Goal: Find specific fact: Find specific fact

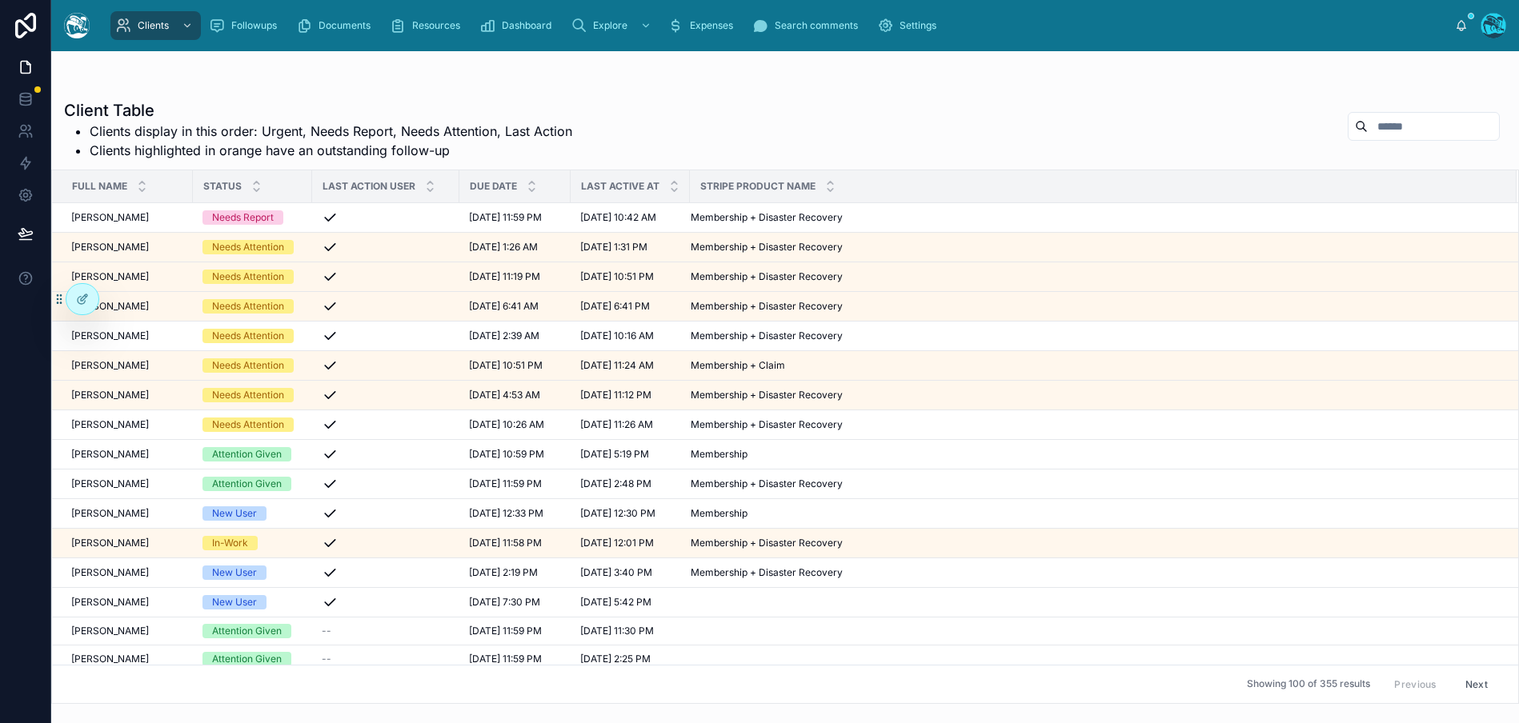
click at [1409, 118] on input "text" at bounding box center [1432, 126] width 131 height 22
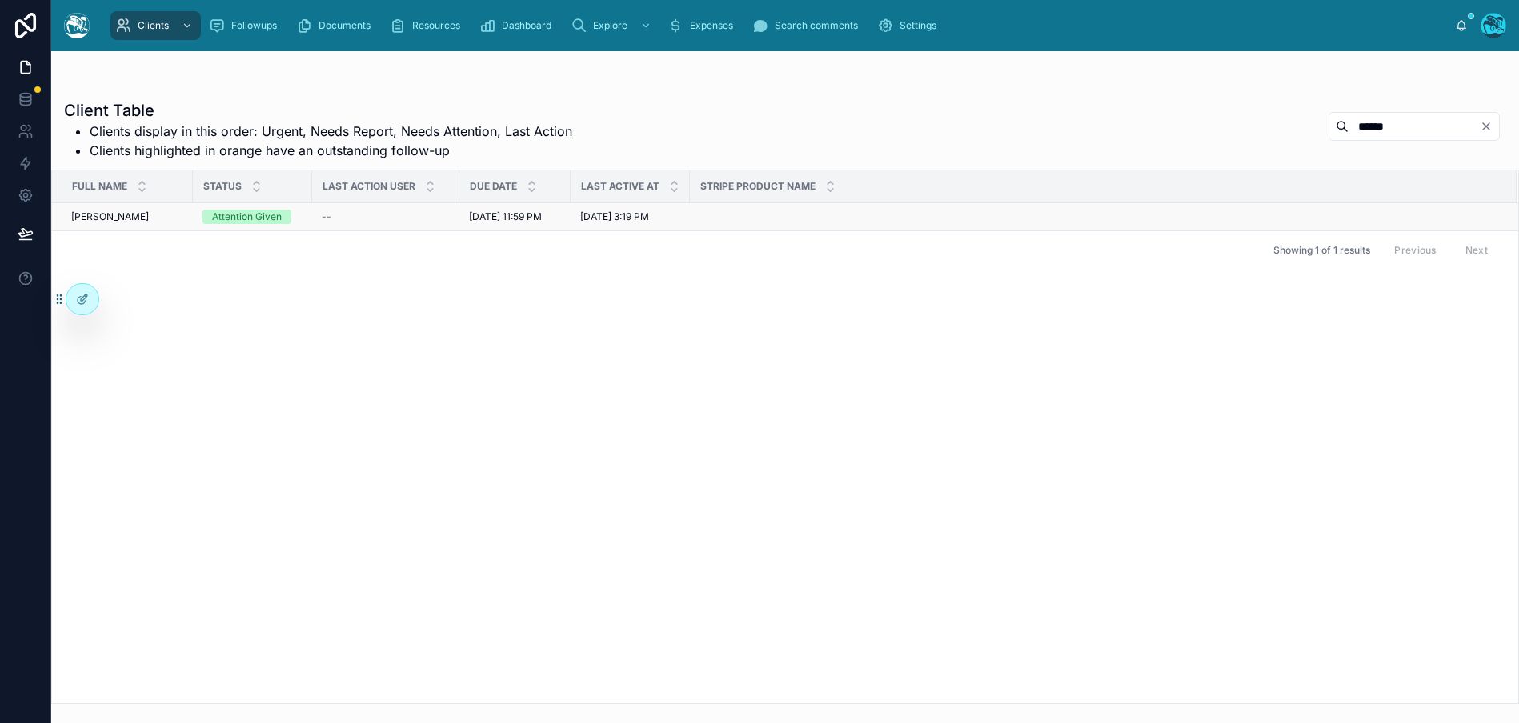
type input "******"
click at [106, 217] on span "[PERSON_NAME]" at bounding box center [110, 216] width 78 height 13
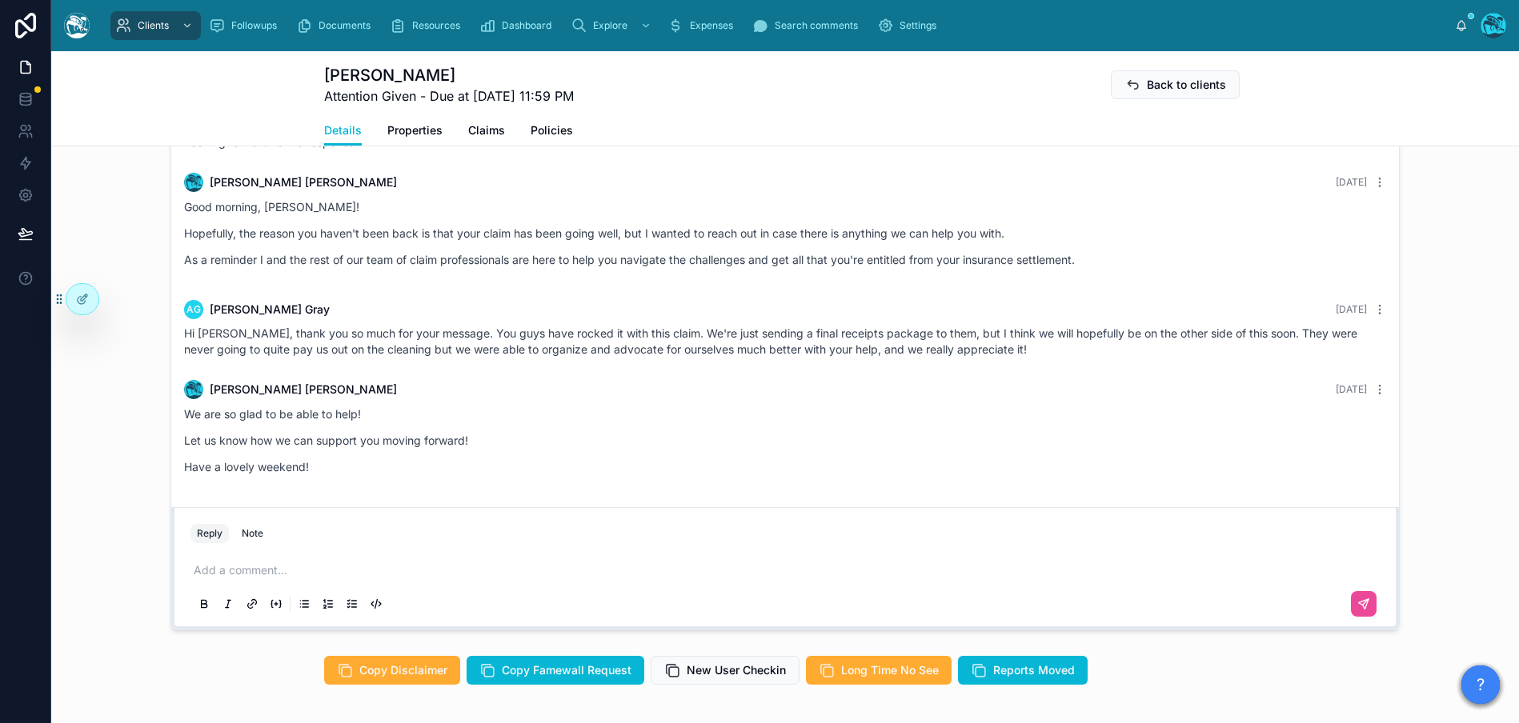
scroll to position [1304, 0]
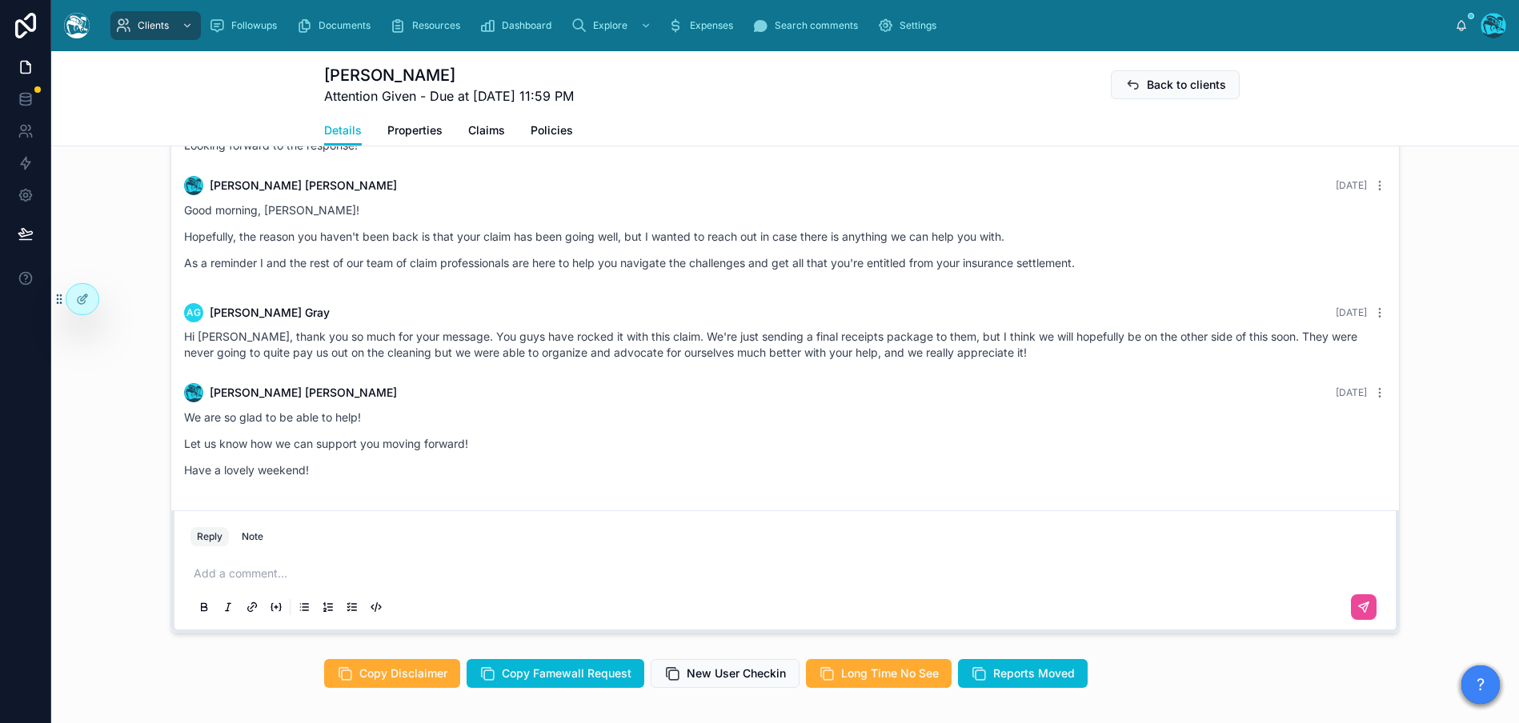
click at [585, 331] on span "Hi [PERSON_NAME], thank you so much for your message. You guys have rocked it w…" at bounding box center [770, 345] width 1173 height 30
click at [594, 332] on span "Hi [PERSON_NAME], thank you so much for your message. You guys have rocked it w…" at bounding box center [770, 345] width 1173 height 30
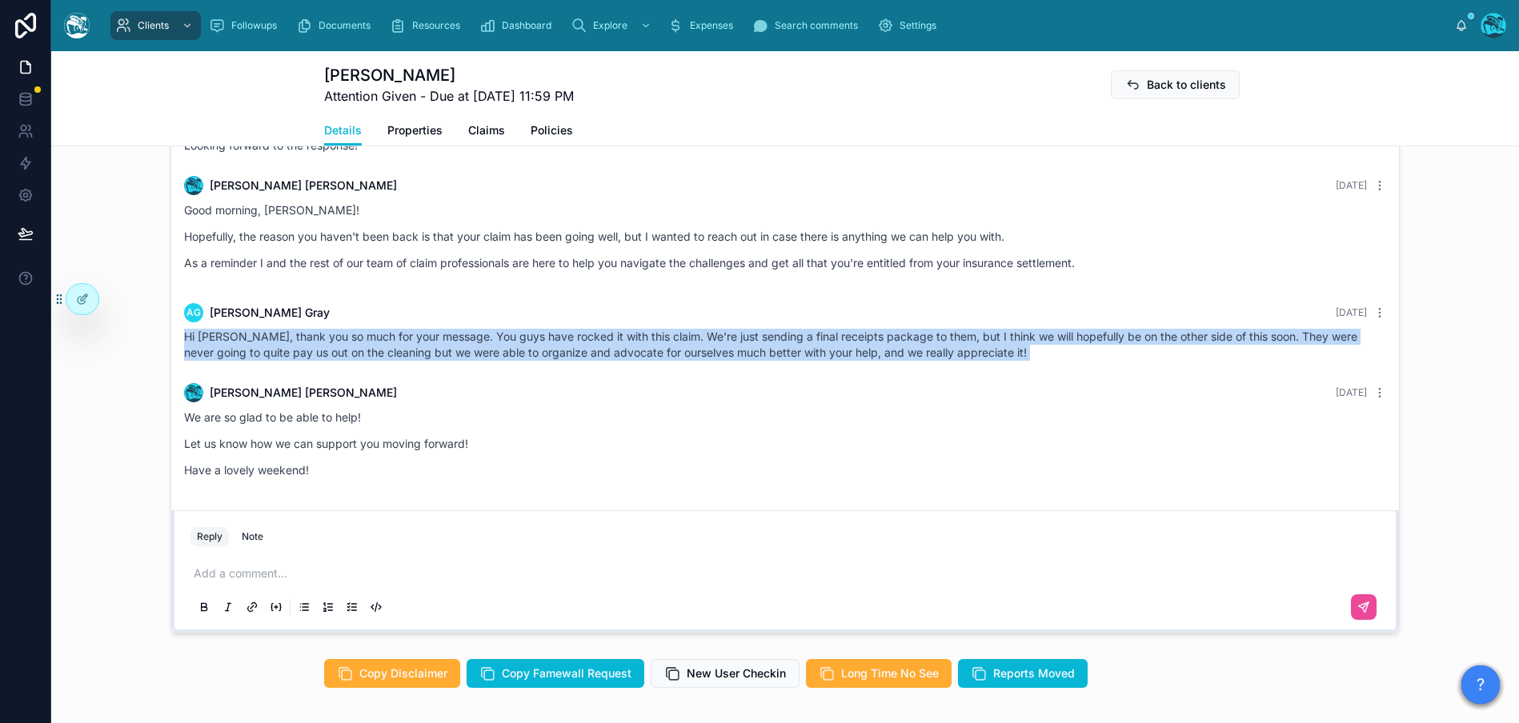
click at [594, 332] on span "Hi [PERSON_NAME], thank you so much for your message. You guys have rocked it w…" at bounding box center [770, 345] width 1173 height 30
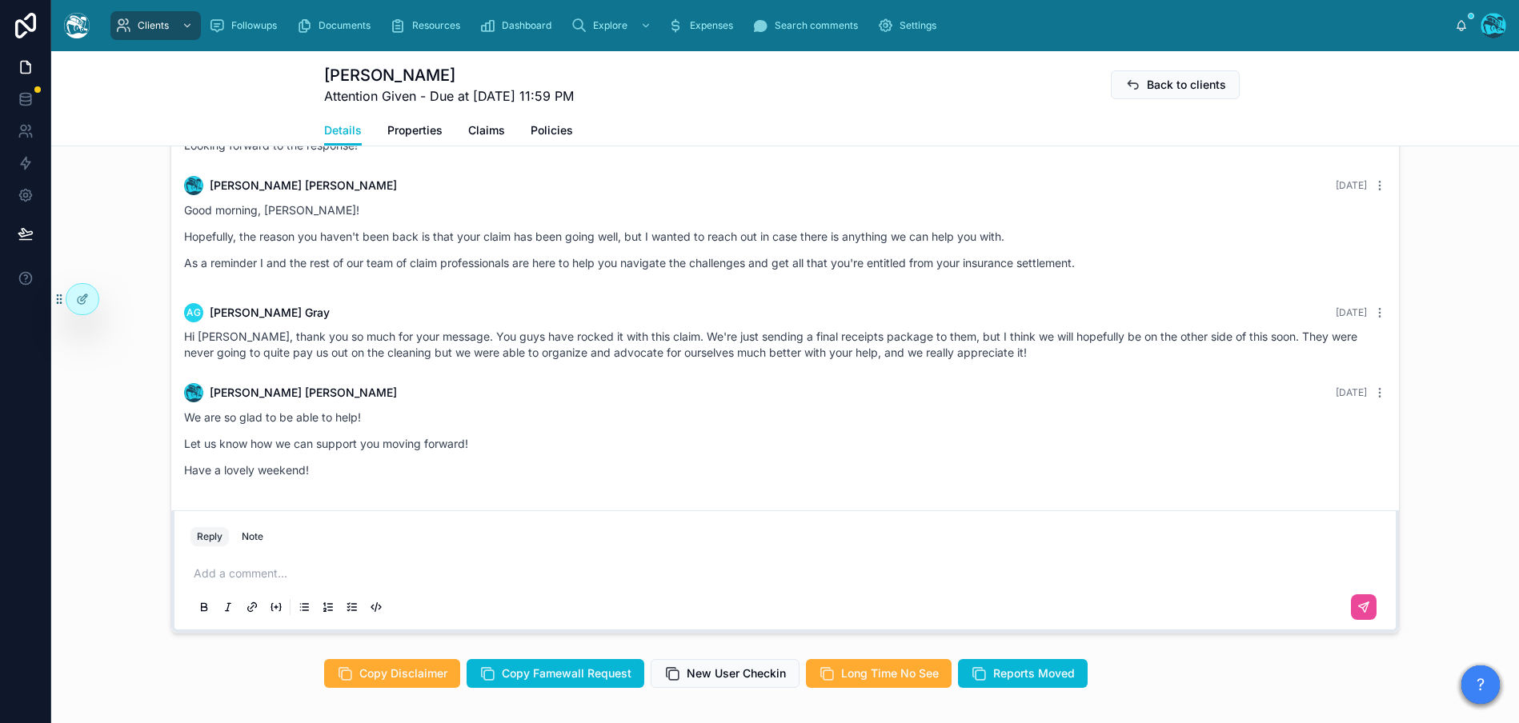
click at [657, 346] on span "Hi [PERSON_NAME], thank you so much for your message. You guys have rocked it w…" at bounding box center [770, 345] width 1173 height 30
click at [198, 354] on span "Hi [PERSON_NAME], thank you so much for your message. You guys have rocked it w…" at bounding box center [770, 345] width 1173 height 30
drag, startPoint x: 292, startPoint y: 360, endPoint x: 370, endPoint y: 350, distance: 78.2
click at [292, 360] on div "Hi [PERSON_NAME], thank you so much for your message. You guys have rocked it w…" at bounding box center [785, 345] width 1202 height 32
click at [370, 350] on span "Hi [PERSON_NAME], thank you so much for your message. You guys have rocked it w…" at bounding box center [770, 345] width 1173 height 30
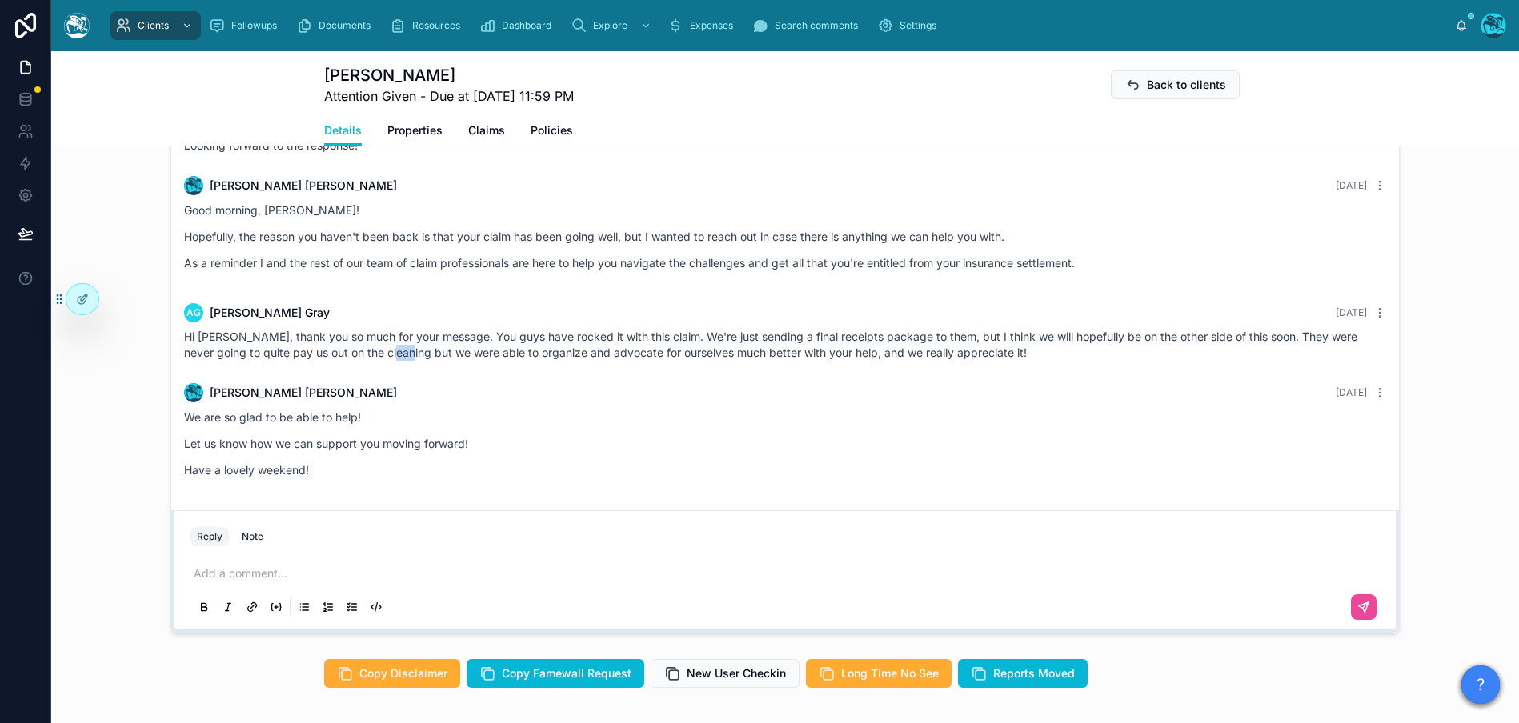
click at [370, 350] on span "Hi [PERSON_NAME], thank you so much for your message. You guys have rocked it w…" at bounding box center [770, 345] width 1173 height 30
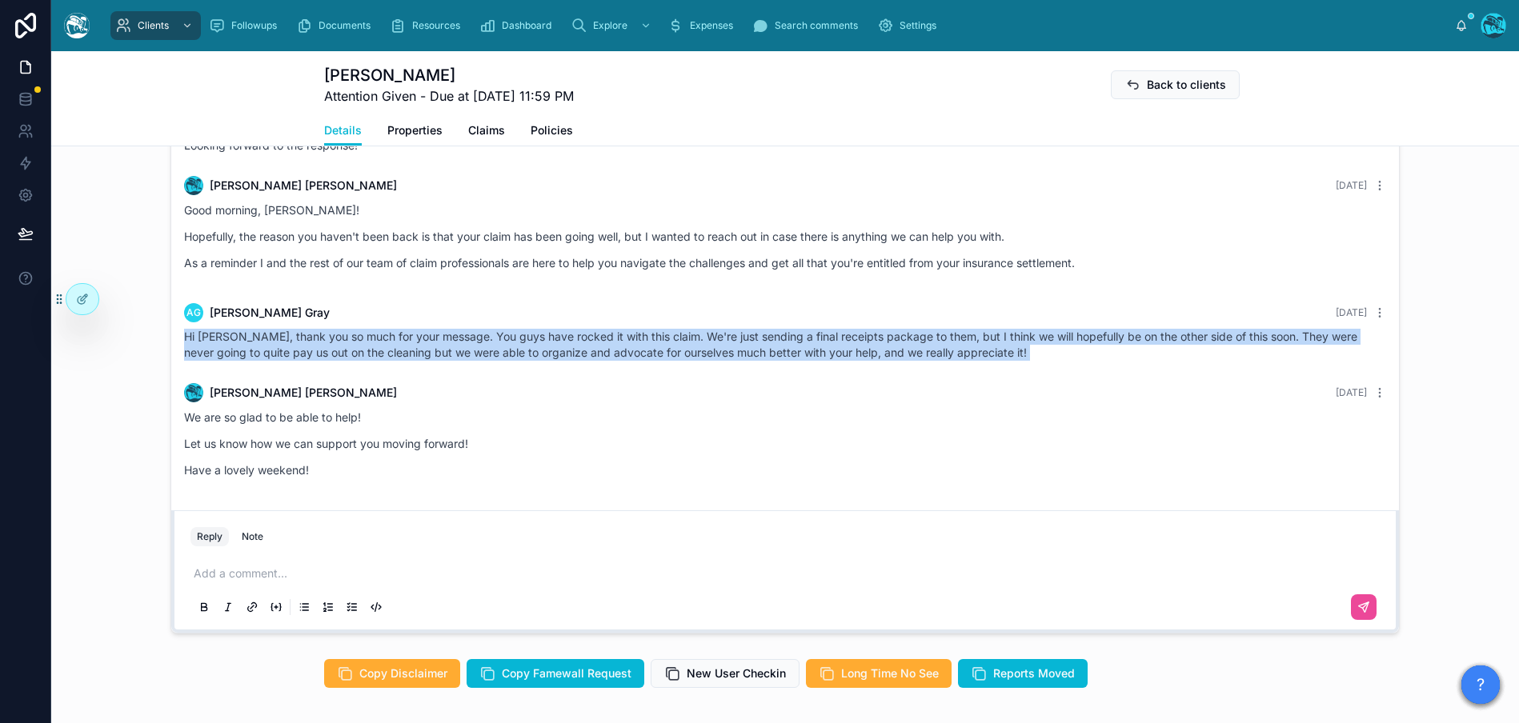
click at [370, 350] on span "Hi [PERSON_NAME], thank you so much for your message. You guys have rocked it w…" at bounding box center [770, 345] width 1173 height 30
click at [593, 367] on div "AG [PERSON_NAME] [DATE] Hi [PERSON_NAME], thank you so much for your message. Y…" at bounding box center [784, 332] width 1221 height 77
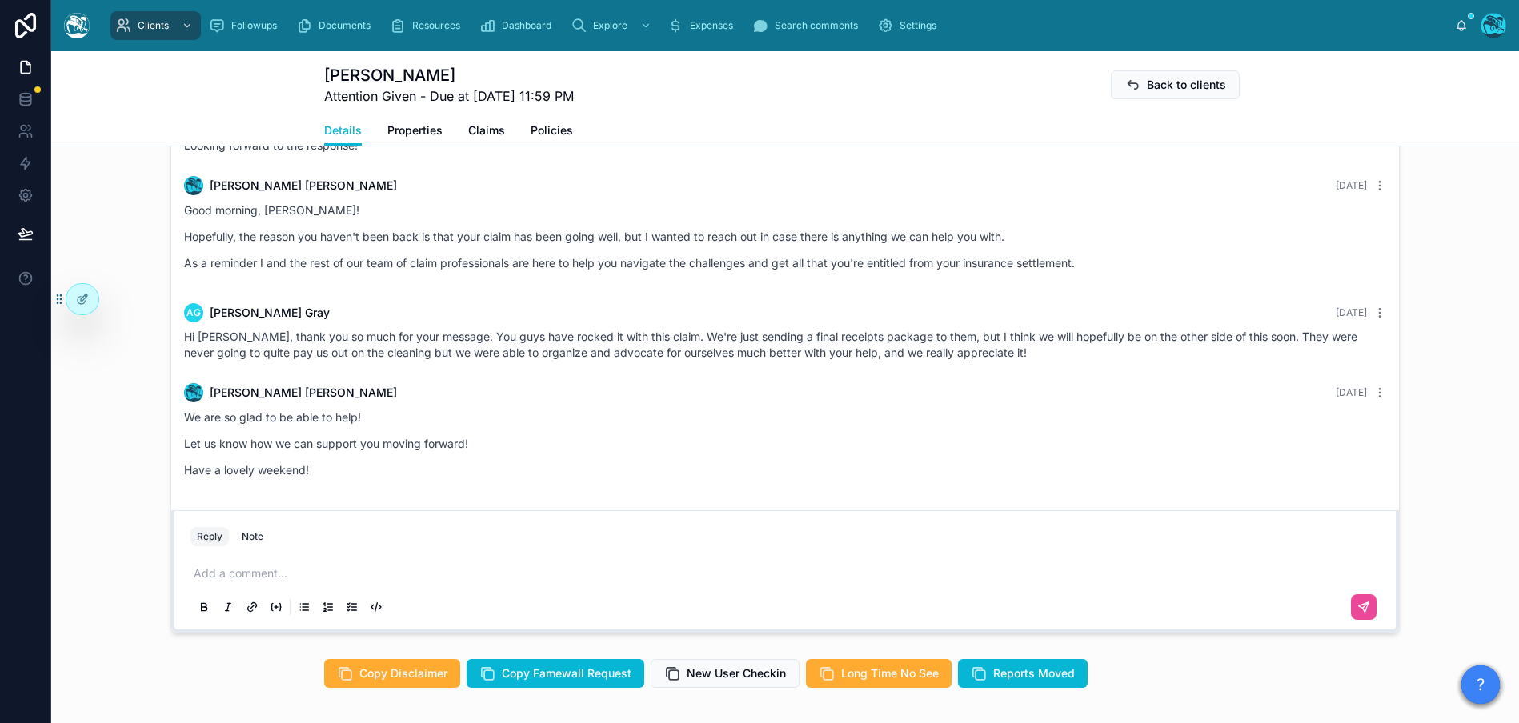
click at [267, 344] on div "Hi [PERSON_NAME], thank you so much for your message. You guys have rocked it w…" at bounding box center [785, 345] width 1202 height 32
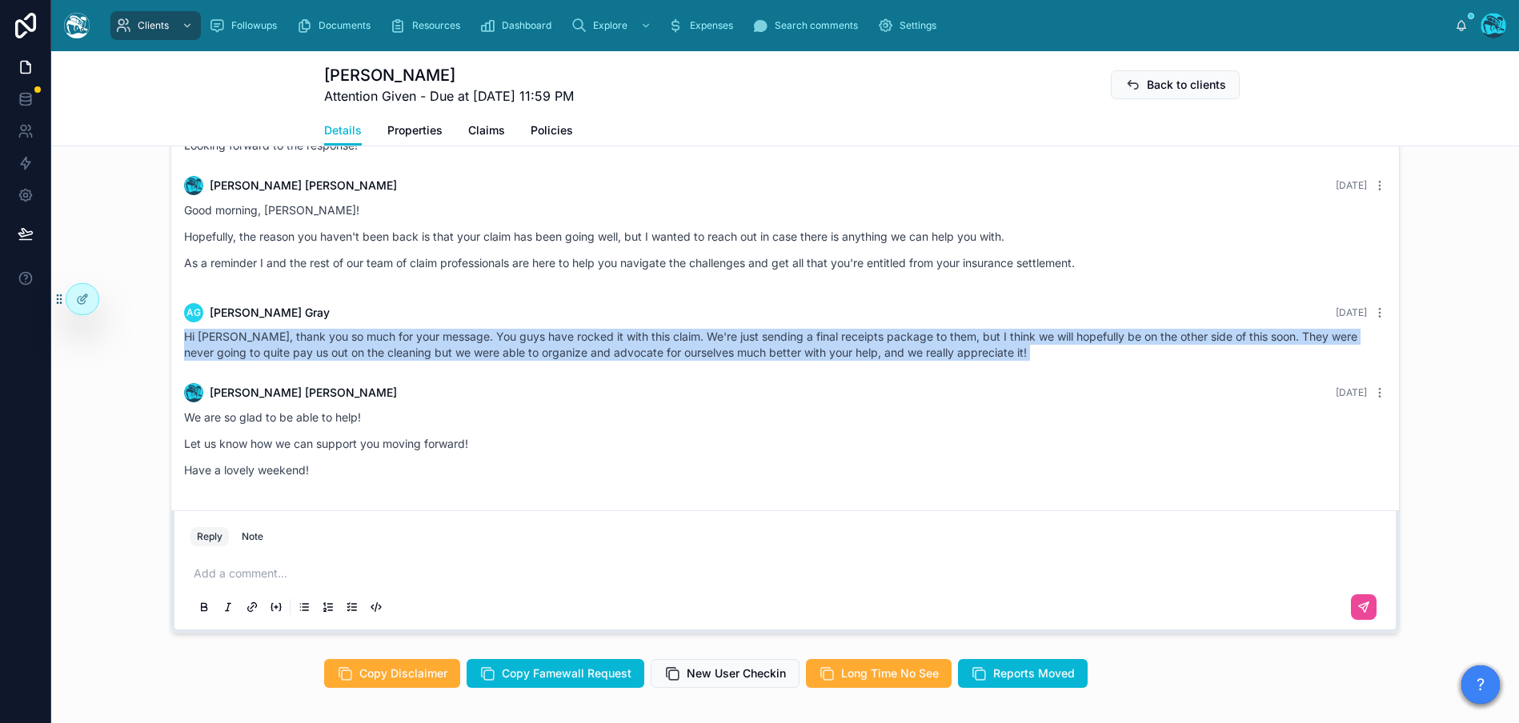
click at [267, 344] on div "Hi [PERSON_NAME], thank you so much for your message. You guys have rocked it w…" at bounding box center [785, 345] width 1202 height 32
copy div "Hi [PERSON_NAME], thank you so much for your message. You guys have rocked it w…"
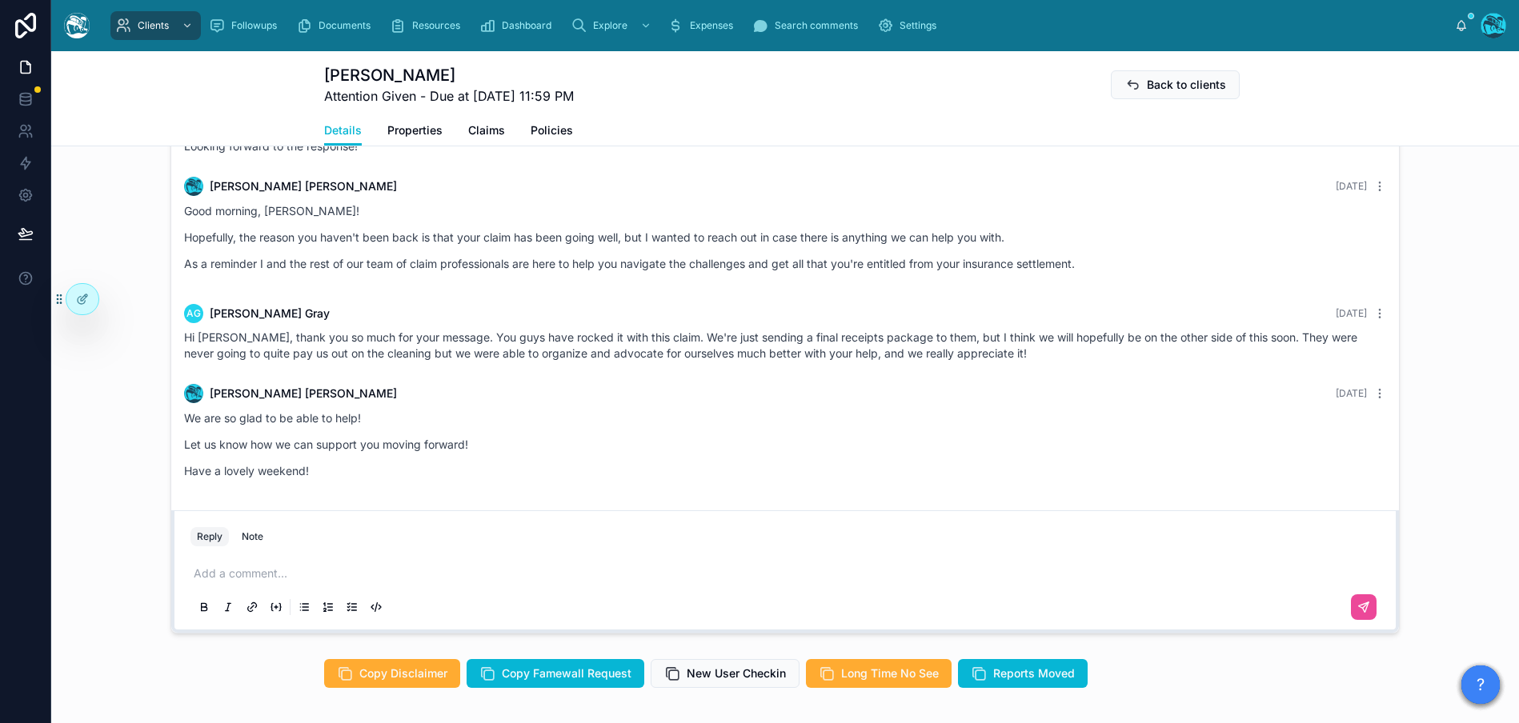
click at [610, 436] on p "Let us know how we can support you moving forward!" at bounding box center [785, 444] width 1202 height 17
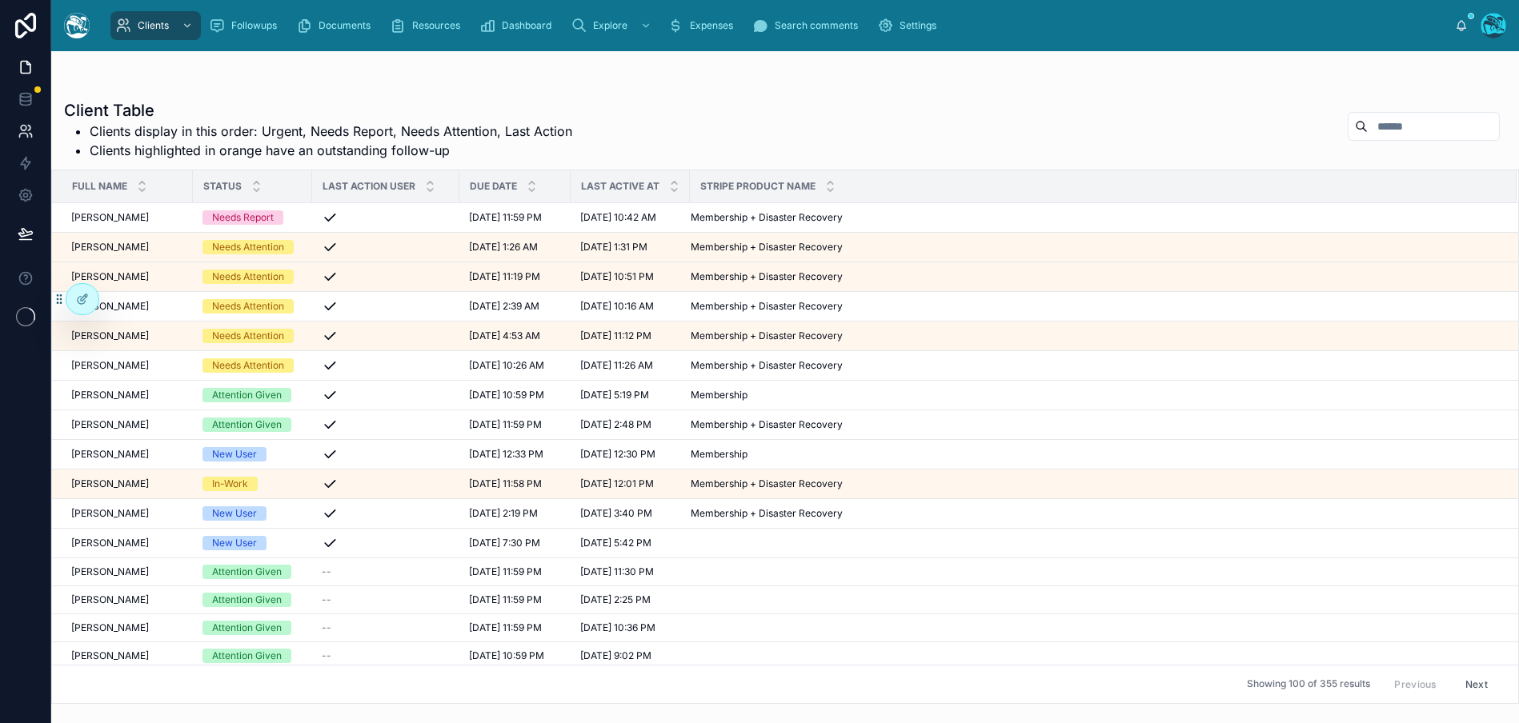
click at [20, 138] on icon at bounding box center [26, 131] width 16 height 16
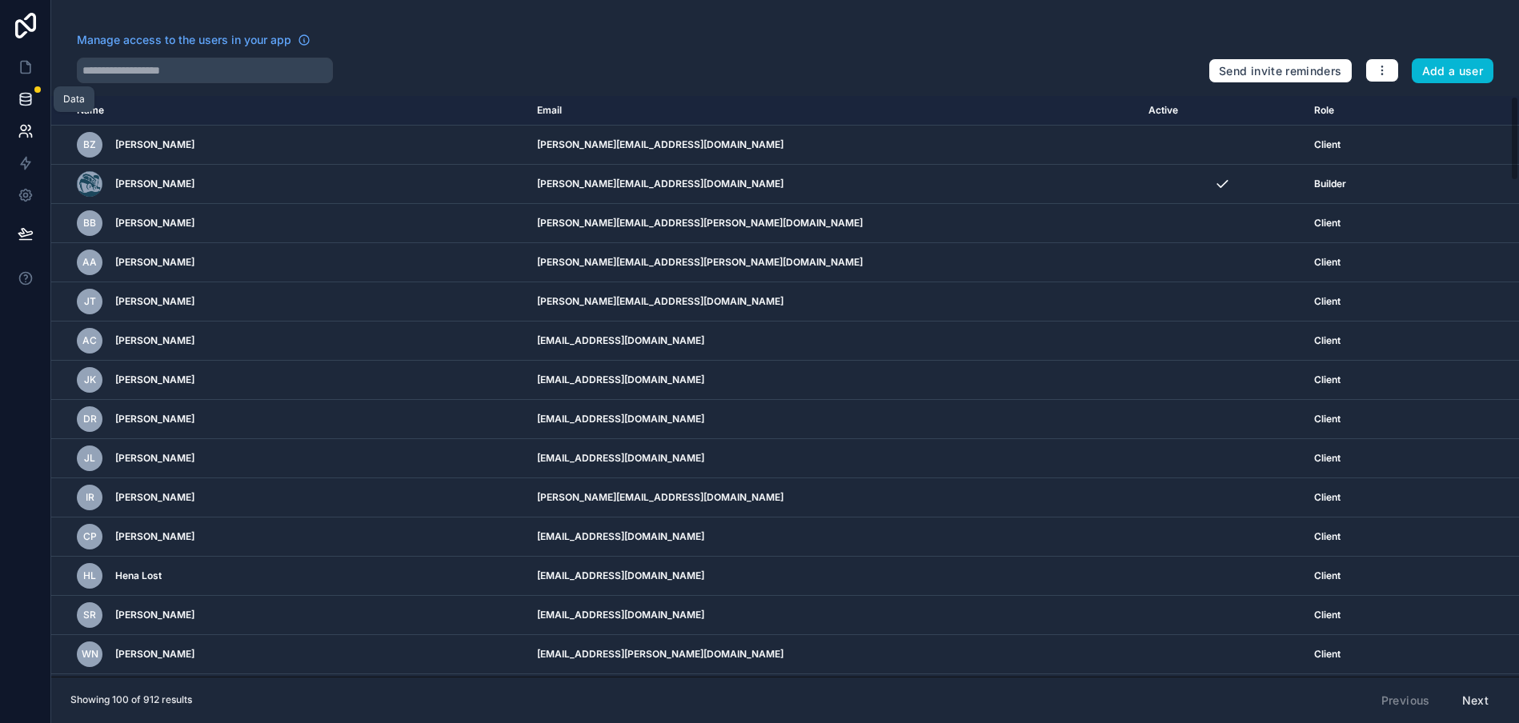
click at [12, 95] on link at bounding box center [25, 99] width 50 height 32
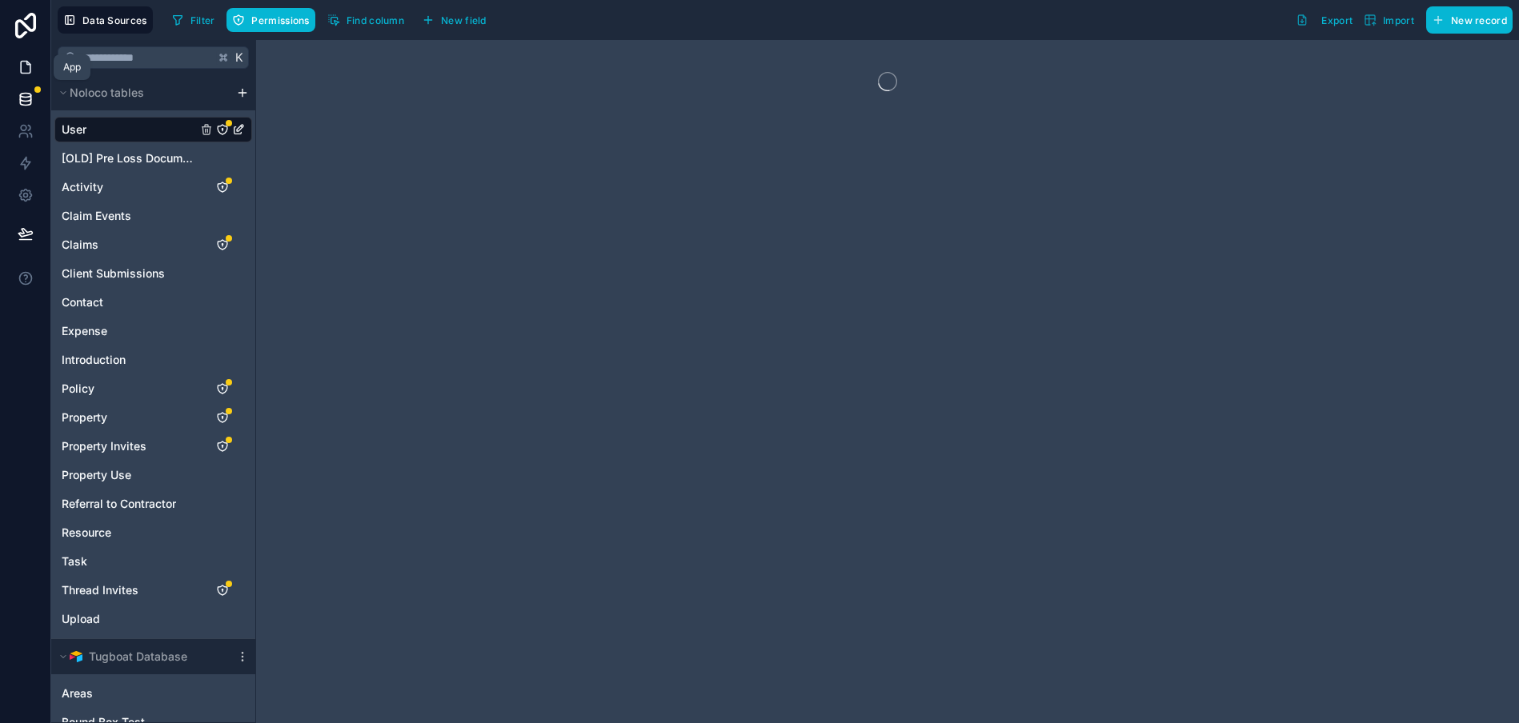
click at [22, 64] on icon at bounding box center [26, 67] width 16 height 16
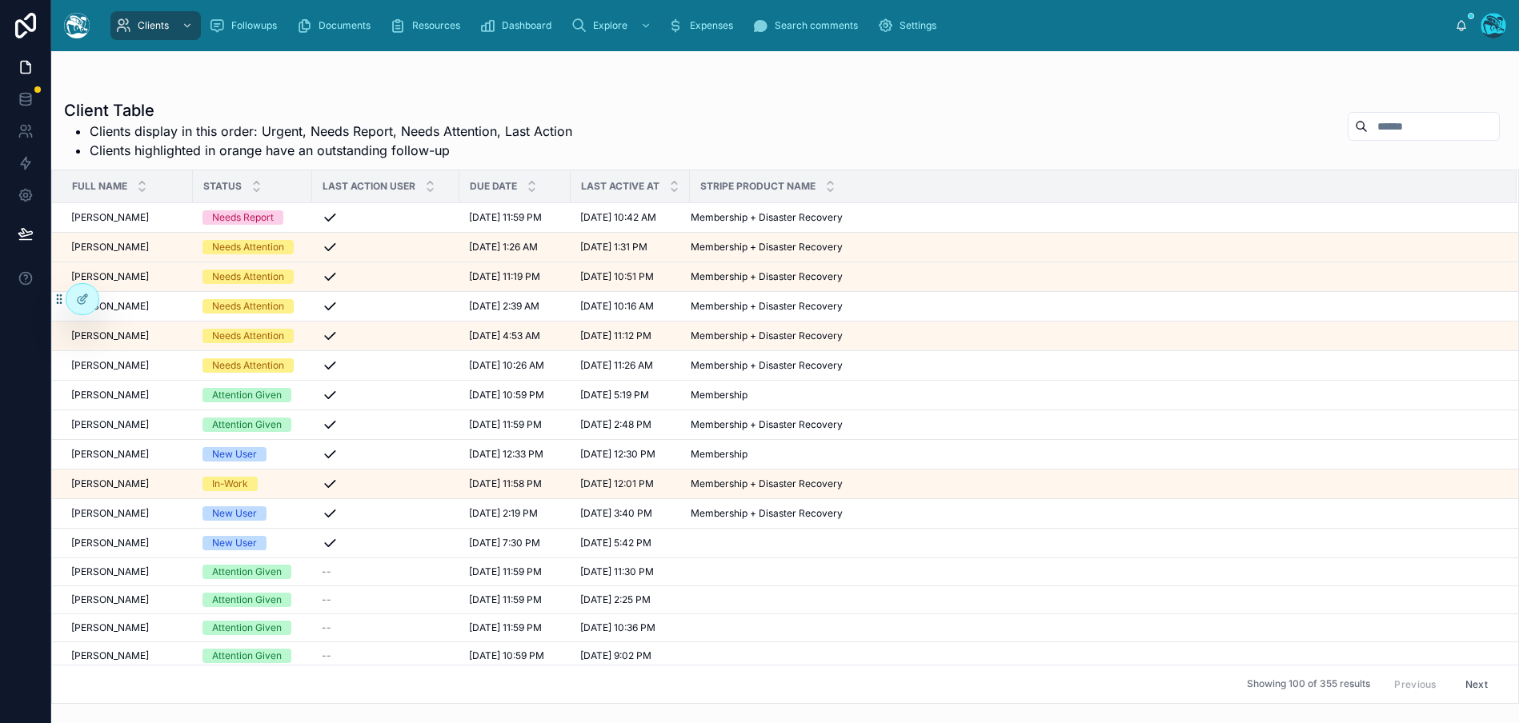
click at [1377, 131] on input "text" at bounding box center [1432, 126] width 131 height 22
type input "******"
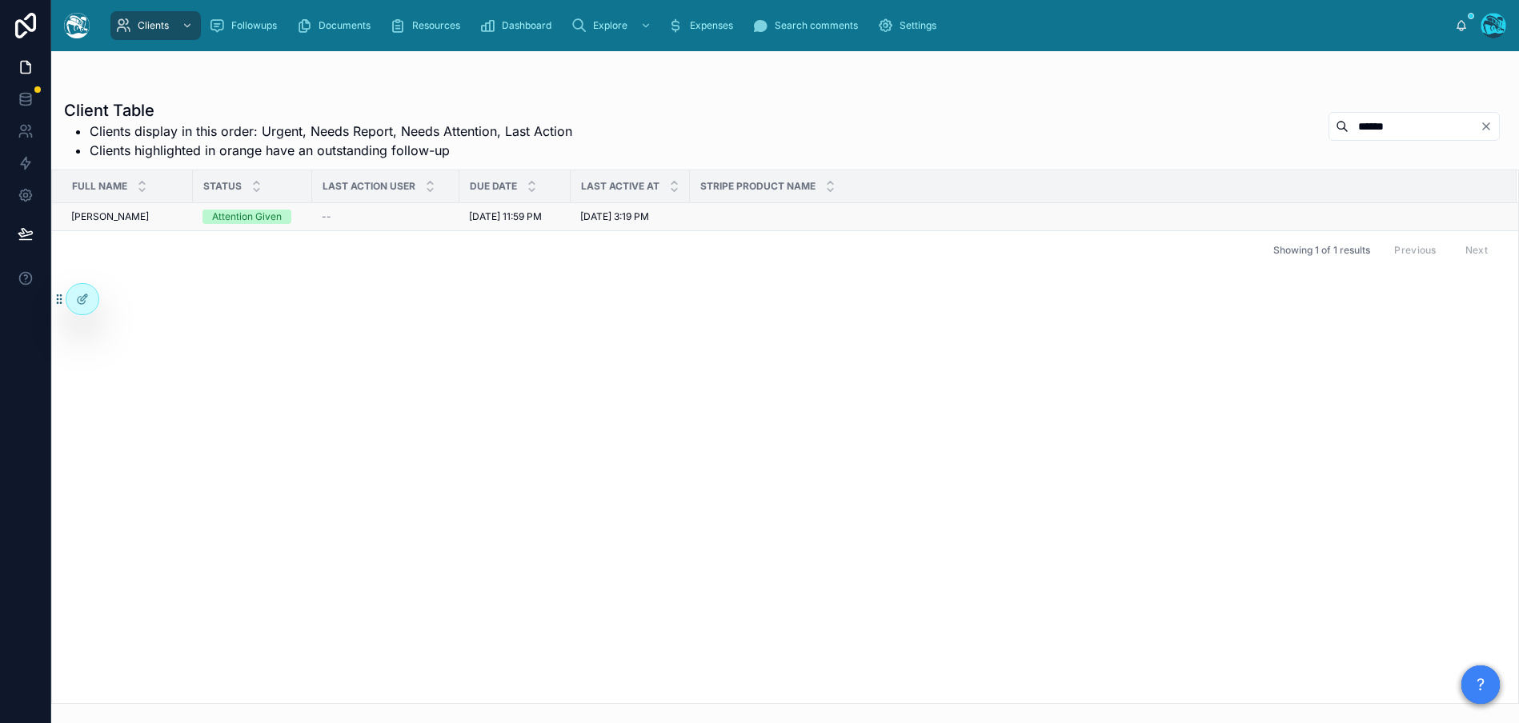
click at [98, 218] on span "[PERSON_NAME]" at bounding box center [110, 216] width 78 height 13
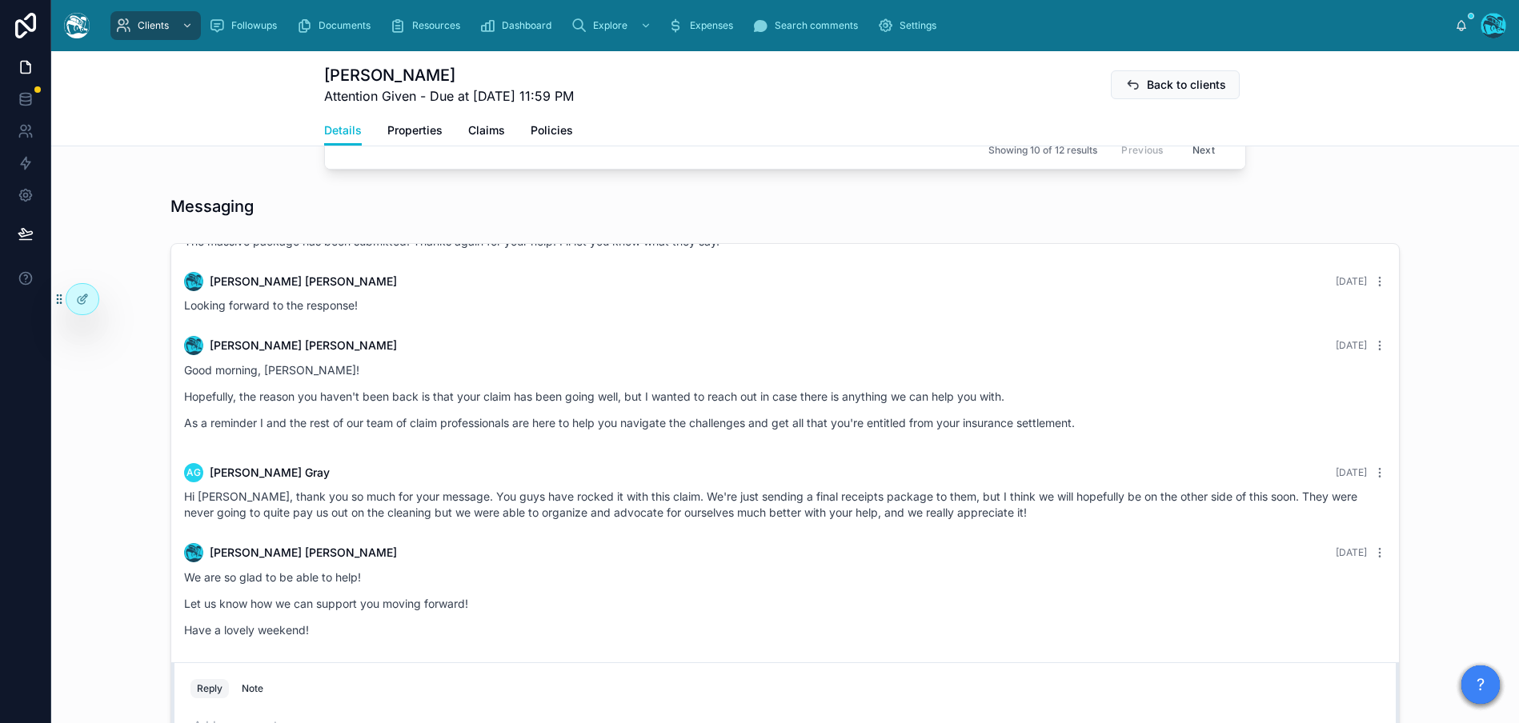
scroll to position [2176, 0]
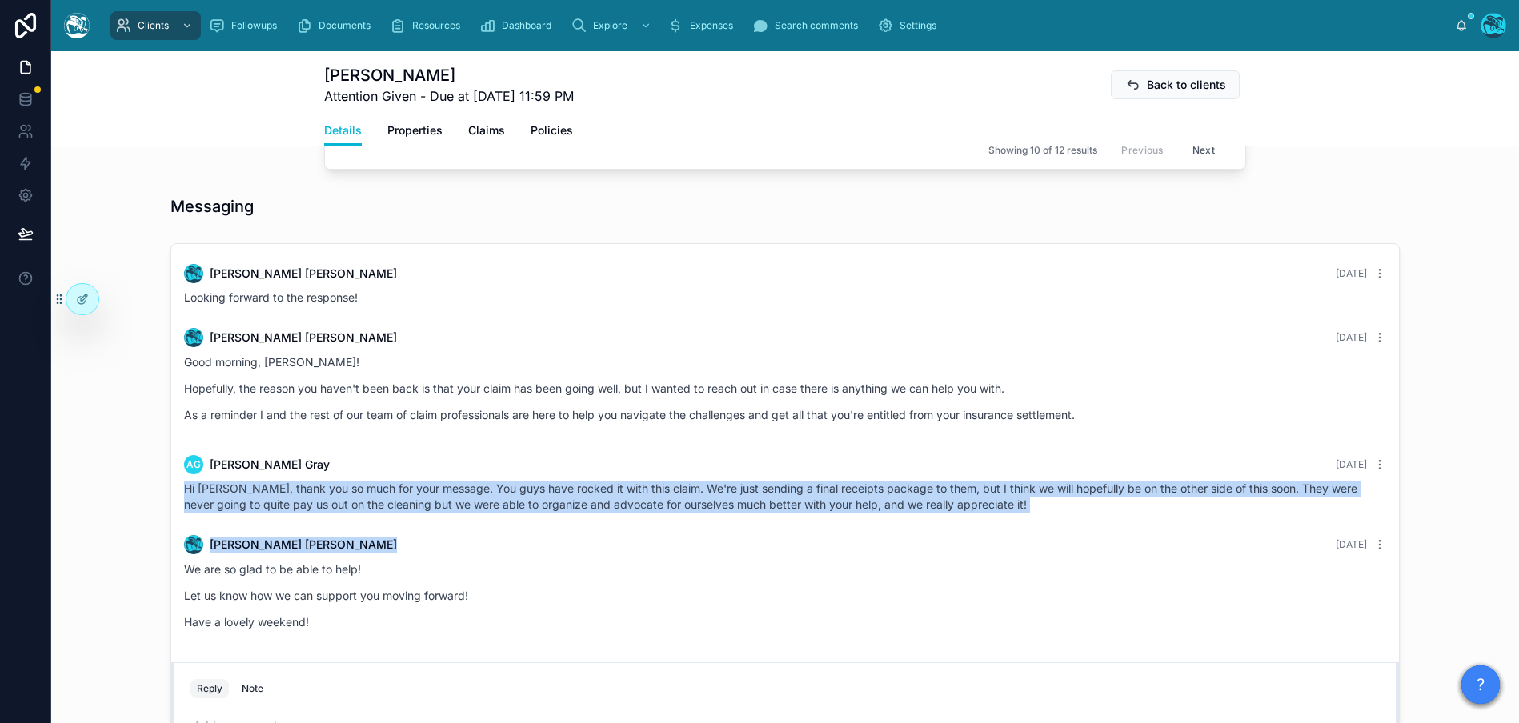
drag, startPoint x: 184, startPoint y: 489, endPoint x: 1091, endPoint y: 529, distance: 908.2
copy div "Hi Rachel, thank you so much for your message. You guys have rocked it with thi…"
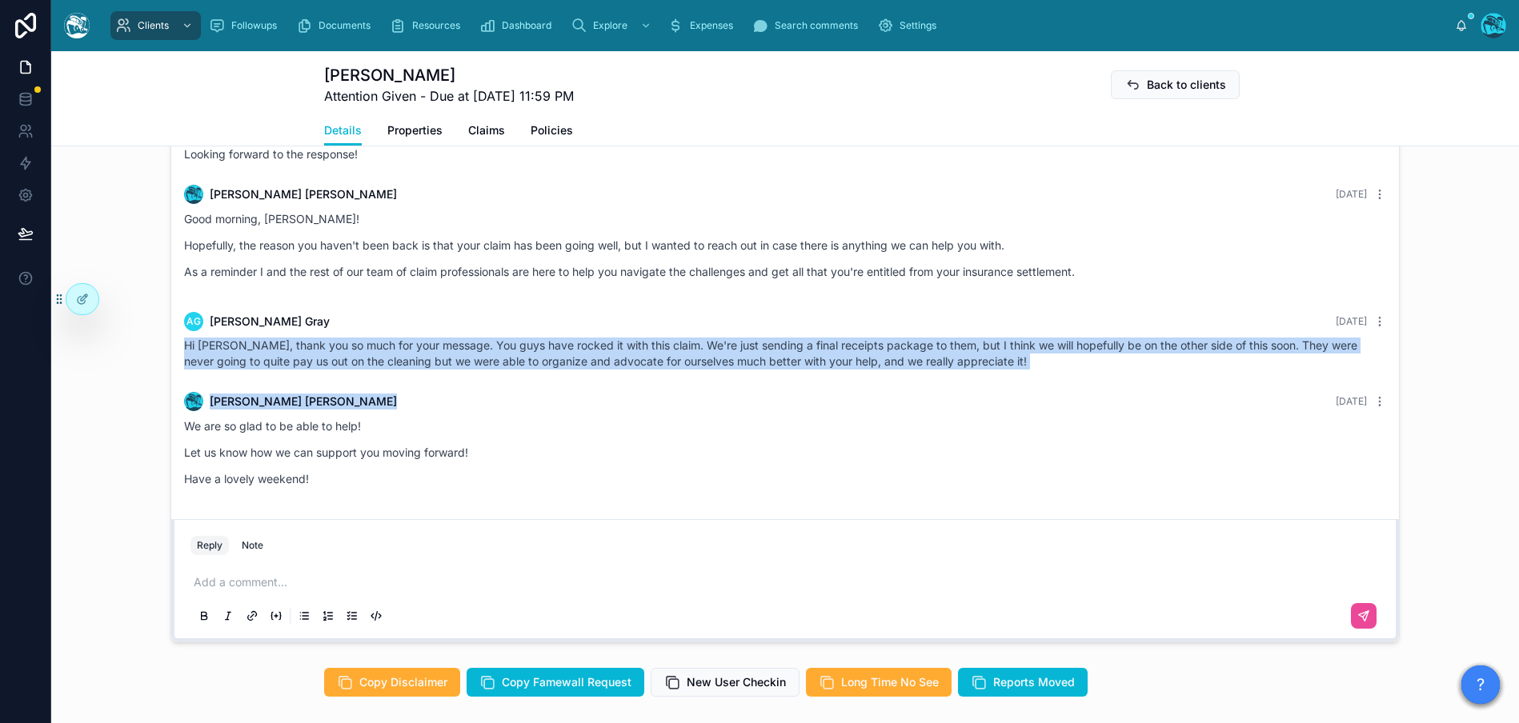
scroll to position [1292, 0]
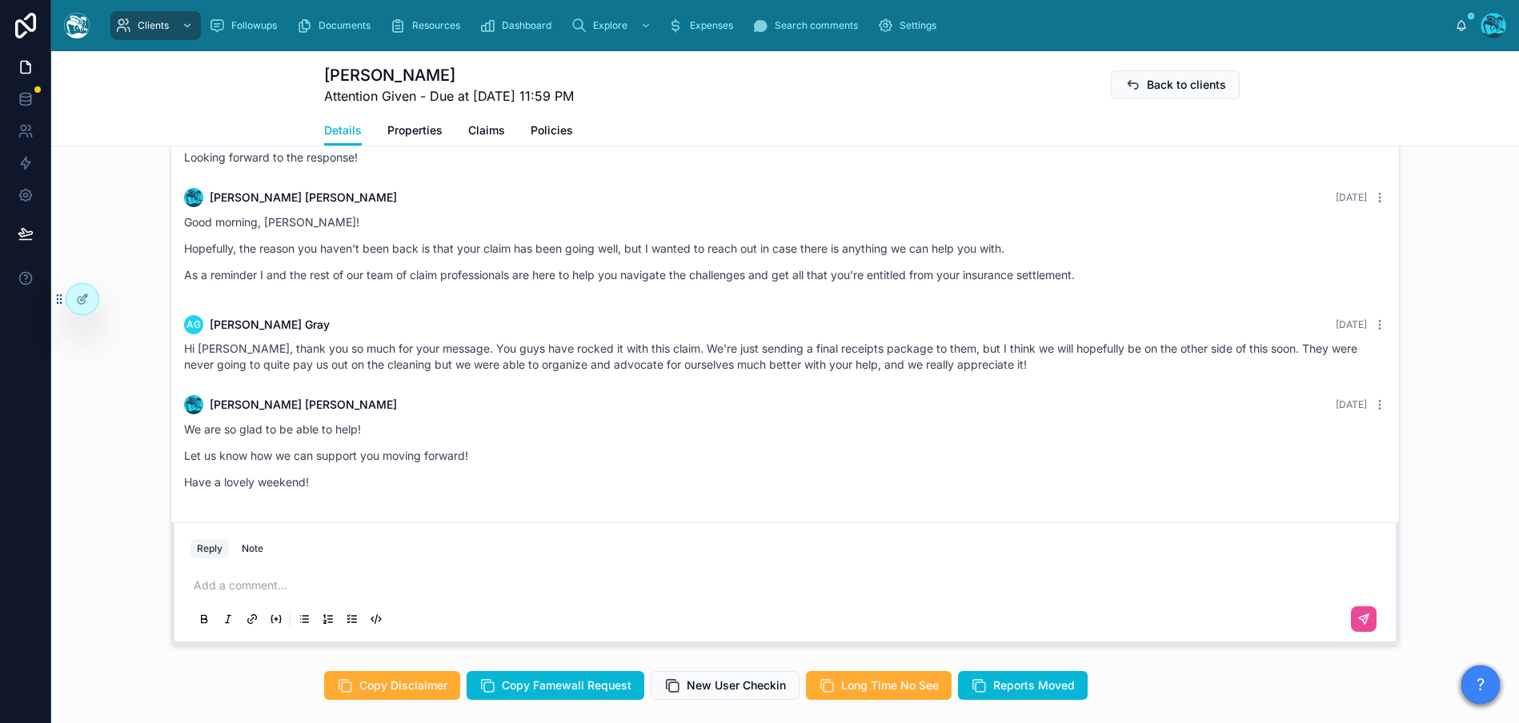
click at [106, 571] on div "Rachel Baker 3 months ago That is a great message. Let us know how they respond…" at bounding box center [784, 374] width 1467 height 555
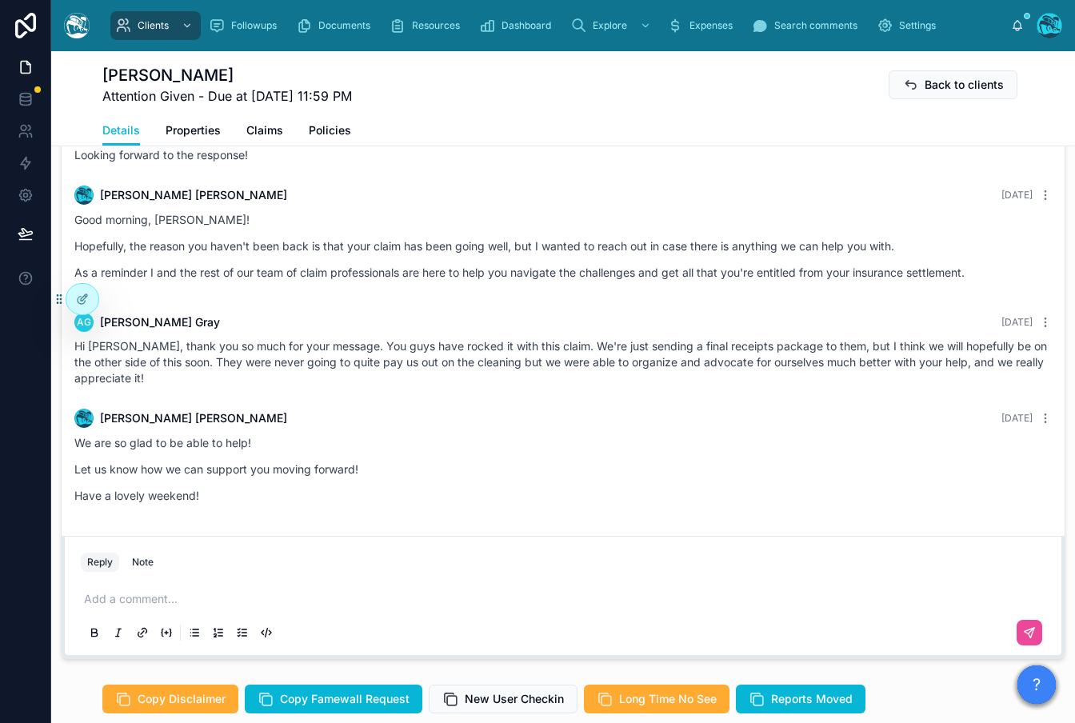
scroll to position [2202, 0]
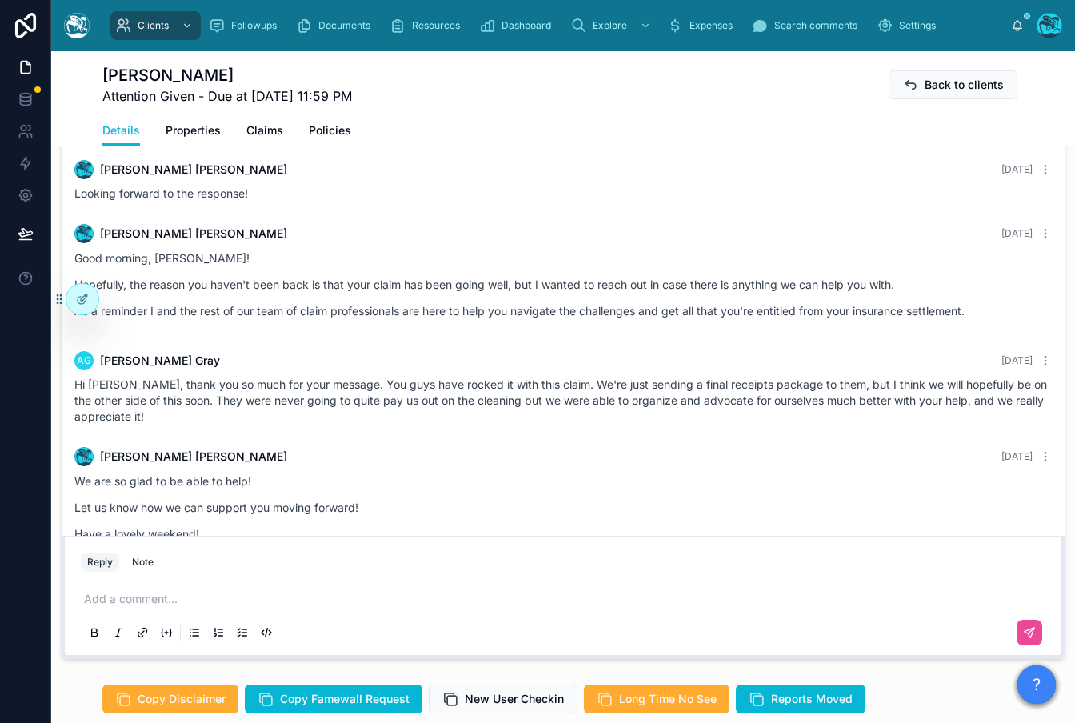
click at [117, 360] on span "Amelia Gray" at bounding box center [160, 361] width 120 height 16
click at [291, 362] on div "AG Amelia Gray 3 days ago" at bounding box center [563, 360] width 978 height 19
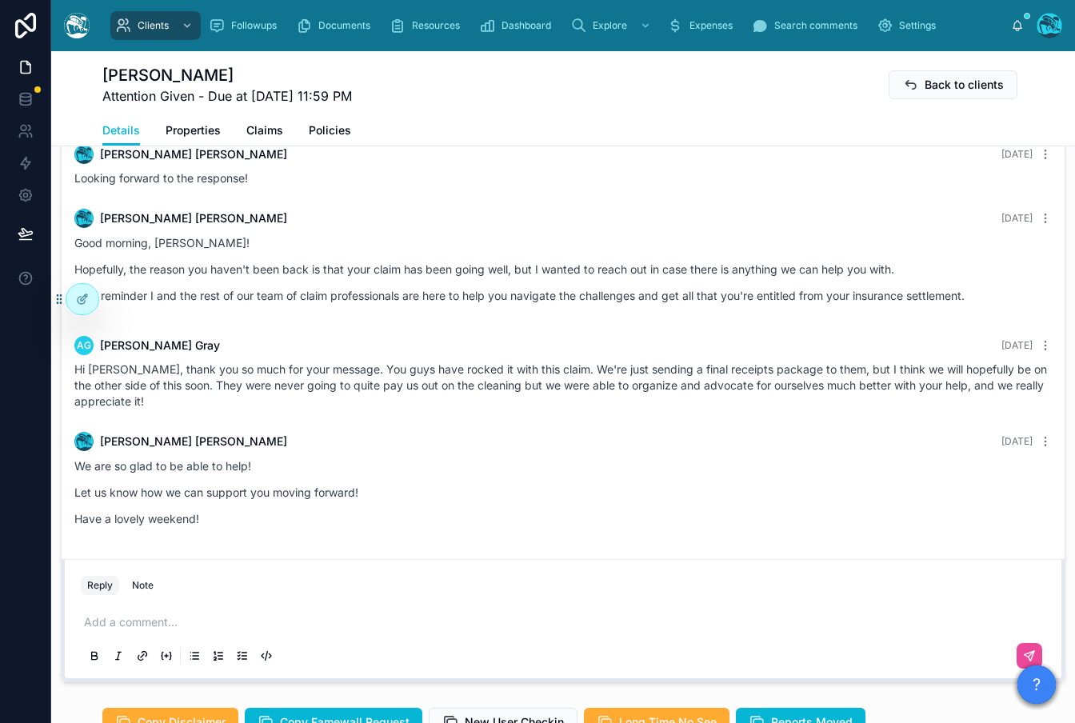
scroll to position [1244, 0]
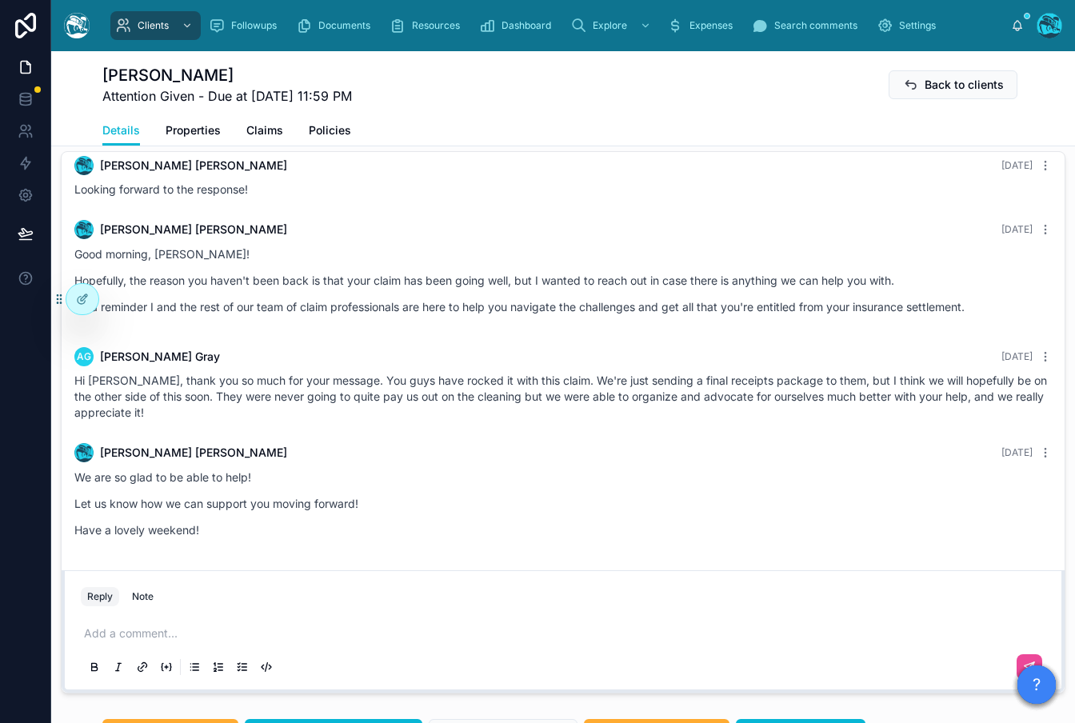
drag, startPoint x: 72, startPoint y: 299, endPoint x: 42, endPoint y: 301, distance: 29.6
click at [39, 306] on div "Clients Followups Documents Resources Dashboard Explore Expenses Search comment…" at bounding box center [537, 361] width 1075 height 723
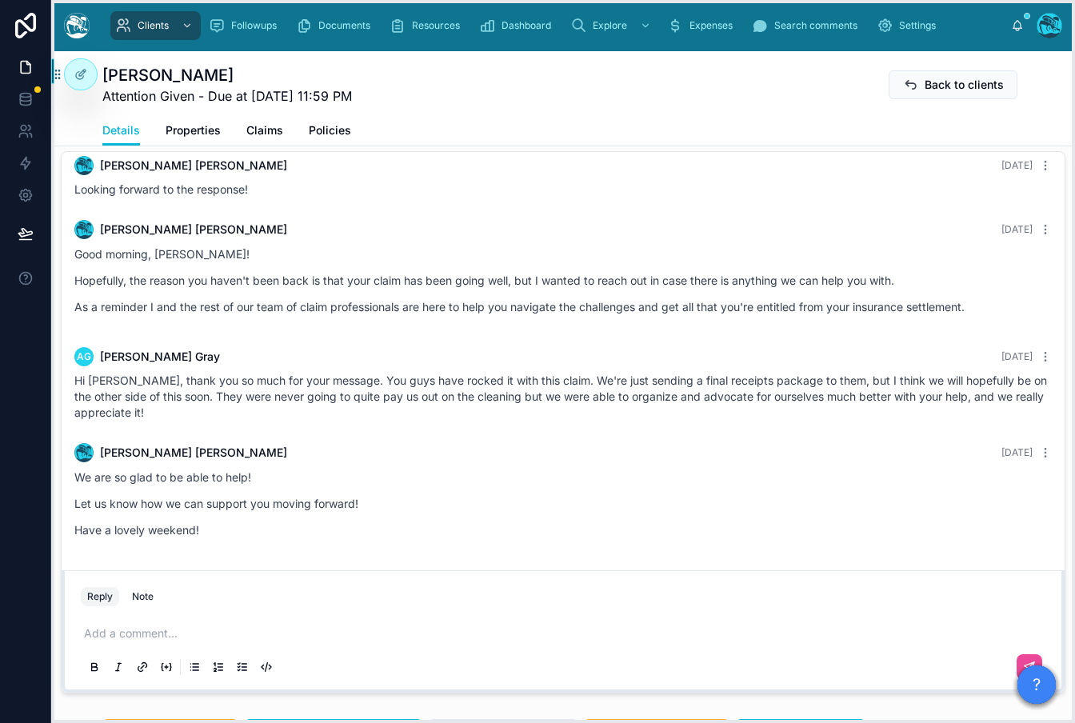
drag, startPoint x: 58, startPoint y: 300, endPoint x: 52, endPoint y: 75, distance: 224.9
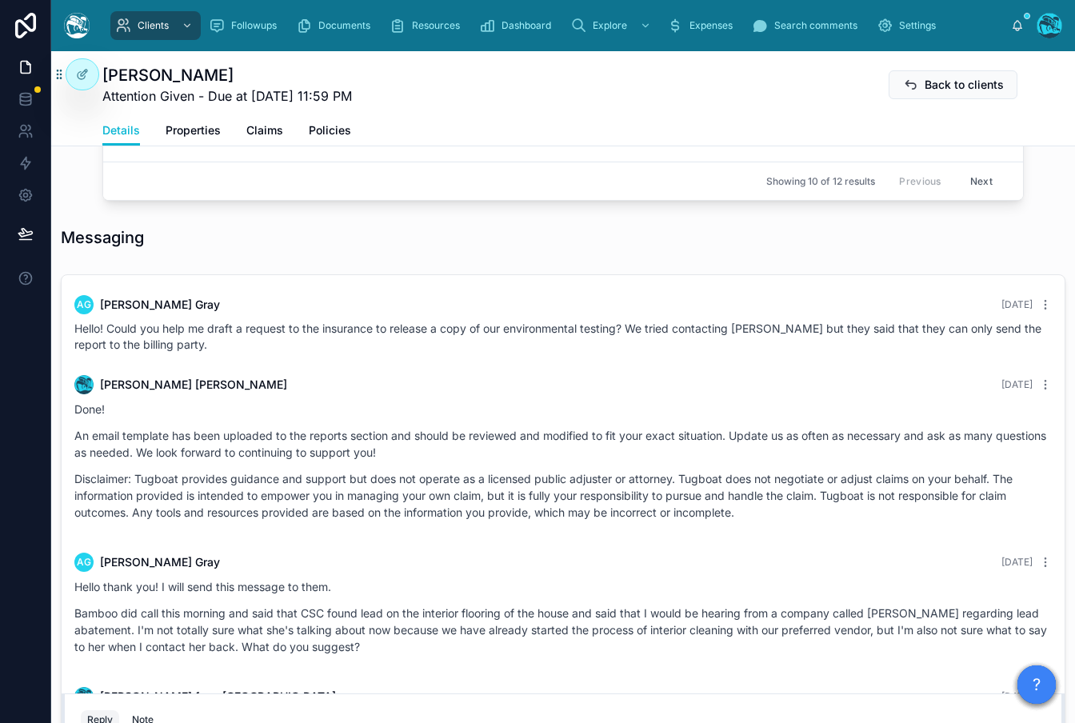
scroll to position [7000, 0]
drag, startPoint x: 1045, startPoint y: 685, endPoint x: 907, endPoint y: 599, distance: 162.8
click at [1010, 614] on body "Clients Followups Documents Resources Dashboard Explore Expenses Search comment…" at bounding box center [537, 361] width 1075 height 723
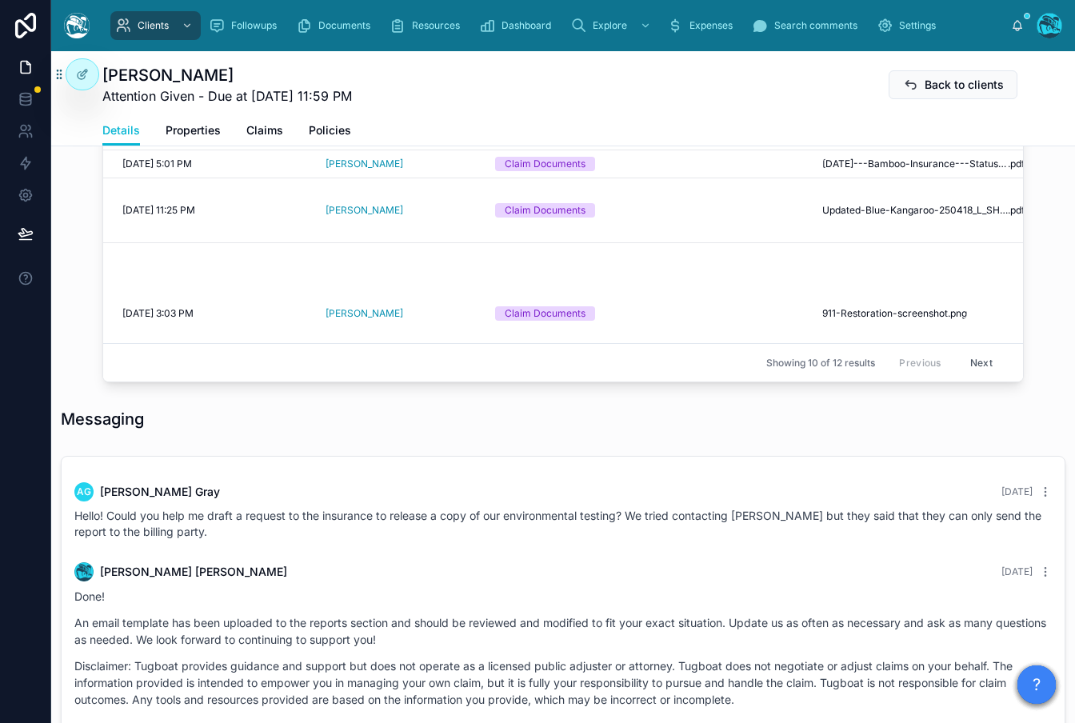
scroll to position [988, 0]
